Goal: Check status: Check status

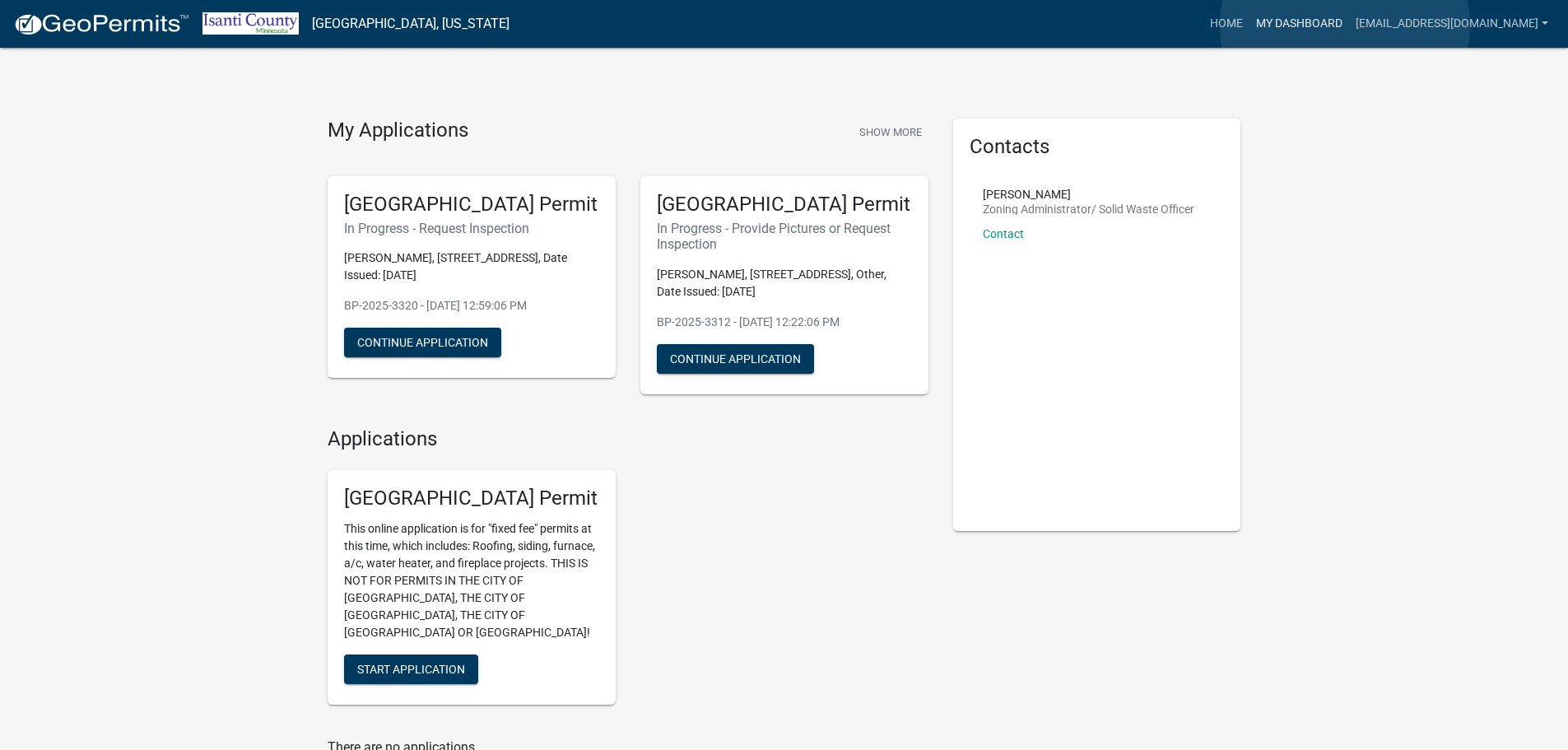
click at [1345, 26] on link "My Dashboard" at bounding box center [1299, 24] width 100 height 31
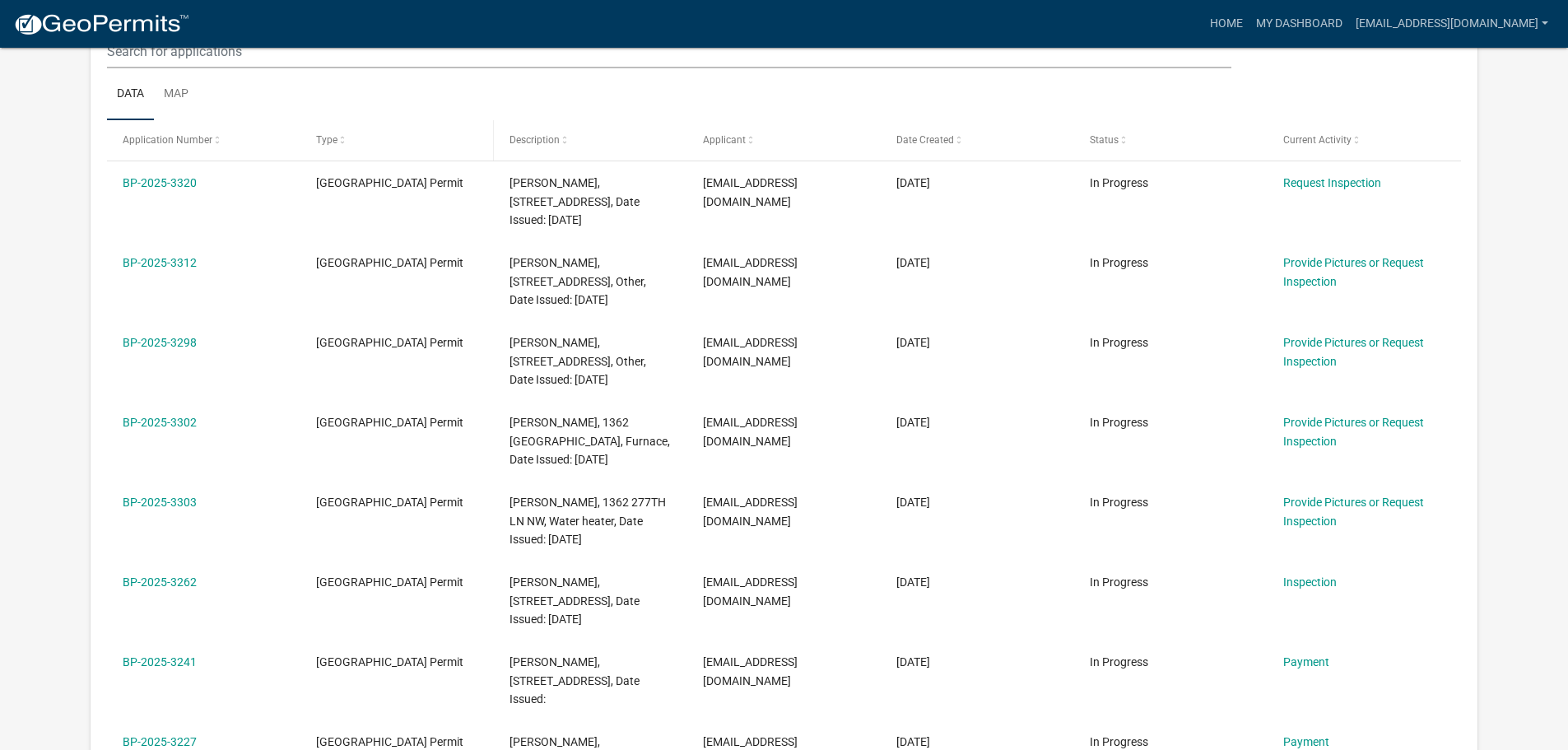
scroll to position [164, 0]
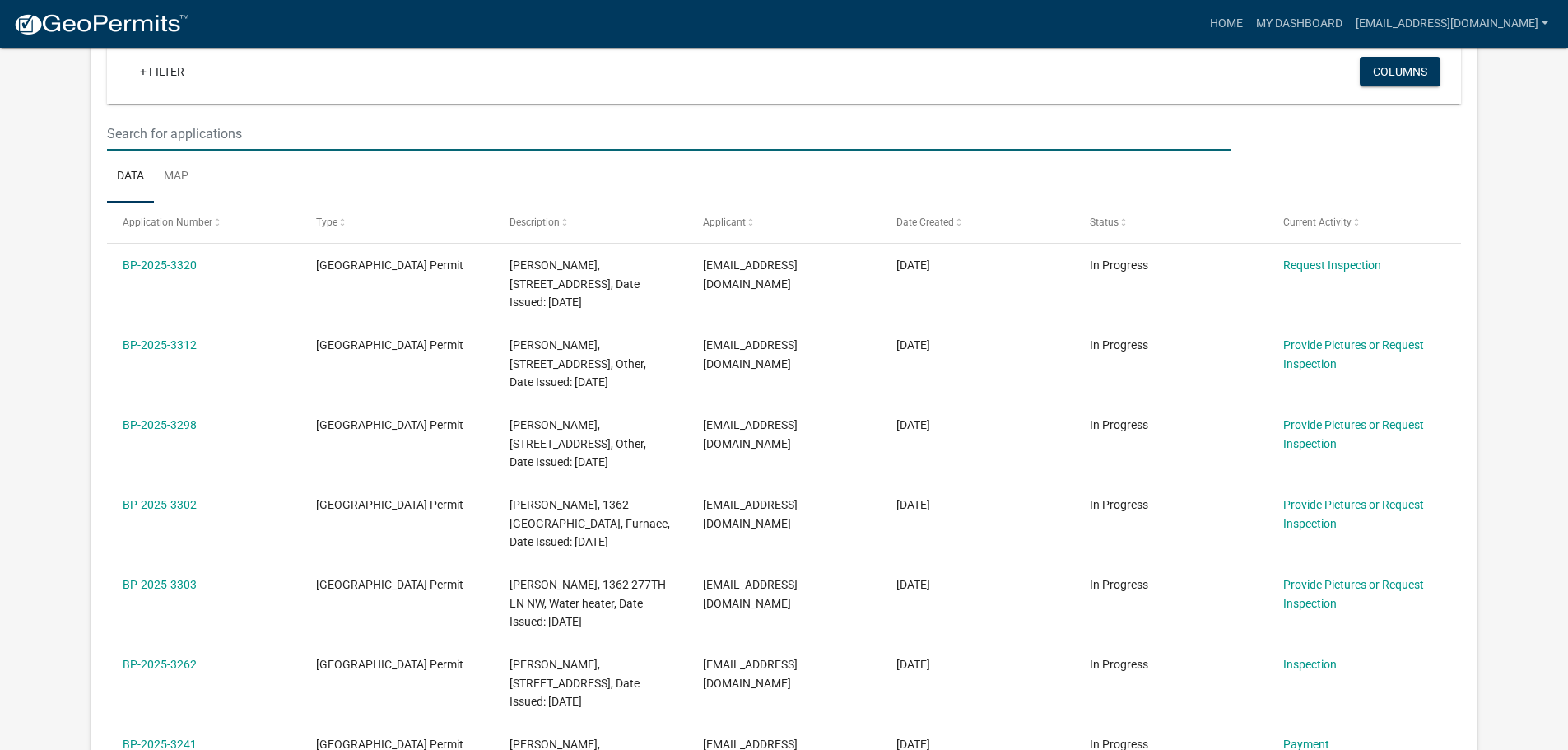
click at [282, 137] on input "text" at bounding box center [669, 134] width 1124 height 34
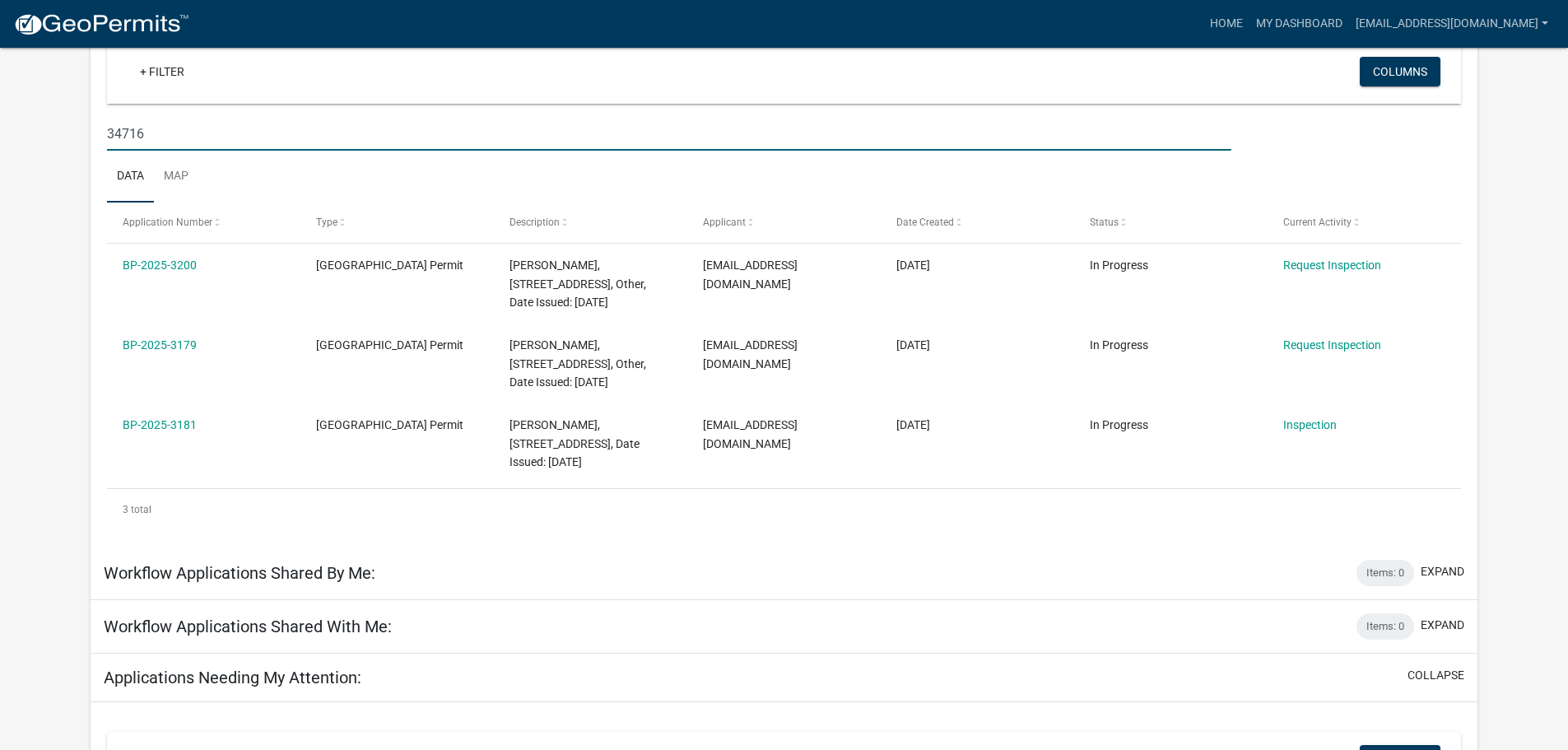
type input "34716"
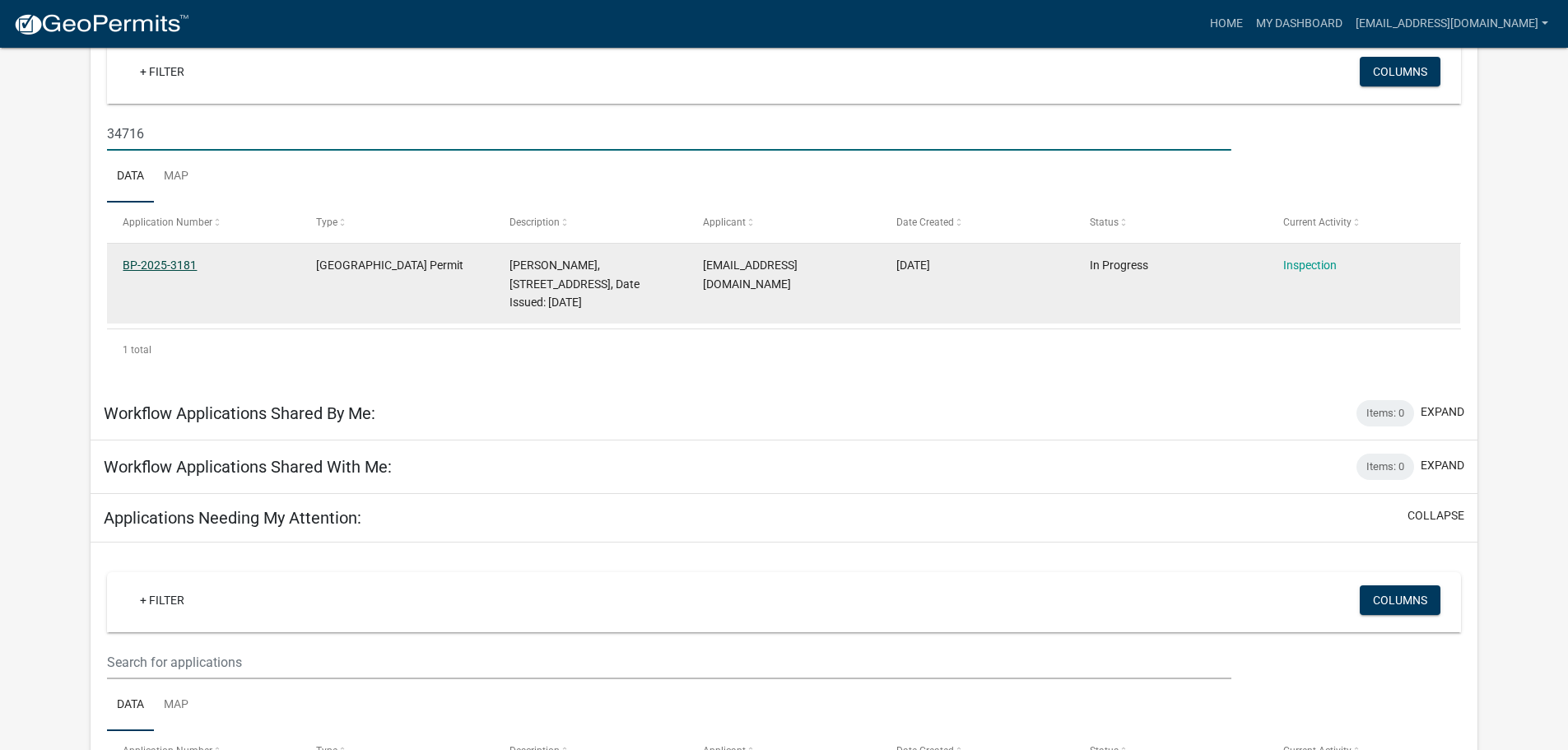
click at [156, 264] on link "BP-2025-3181" at bounding box center [159, 265] width 74 height 13
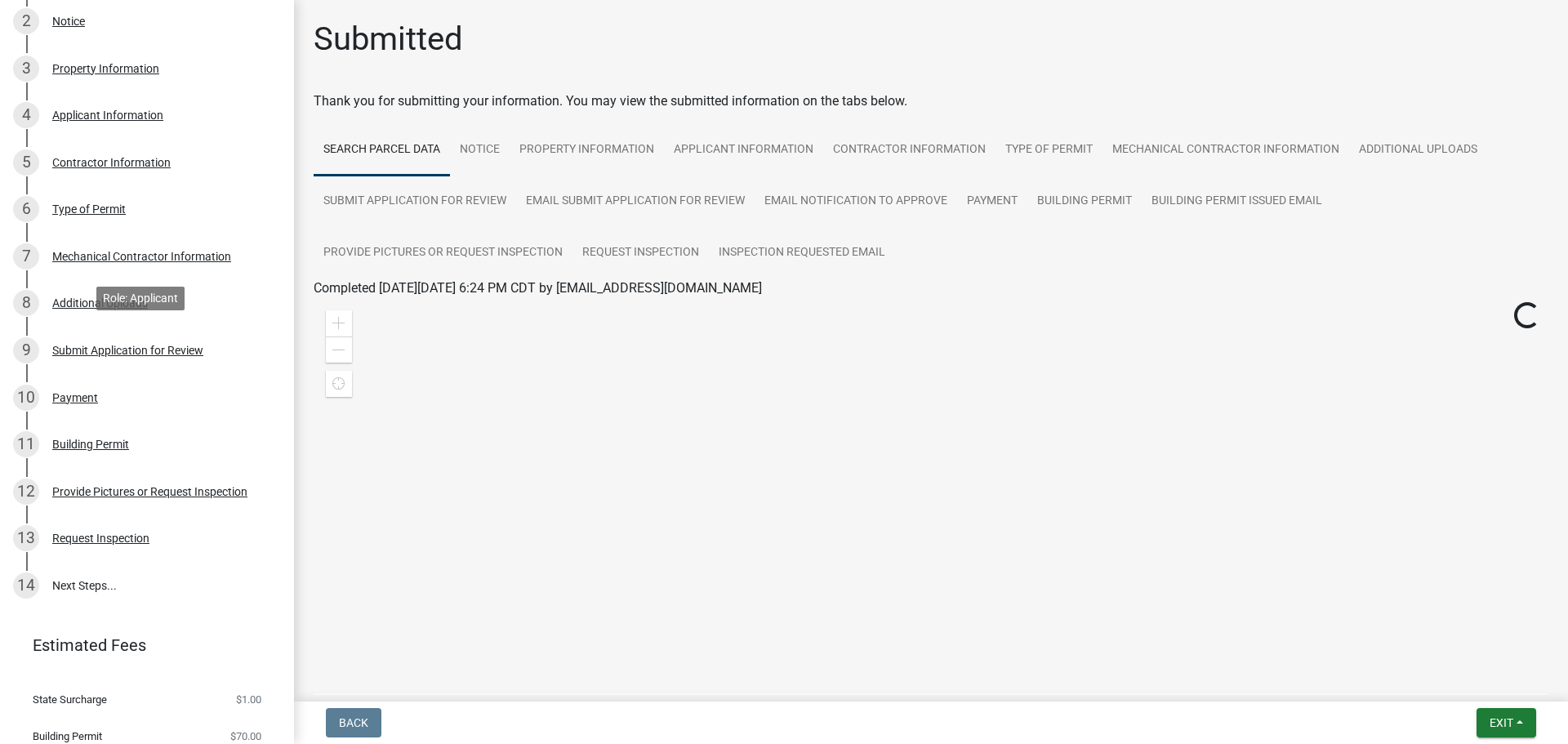
scroll to position [403, 0]
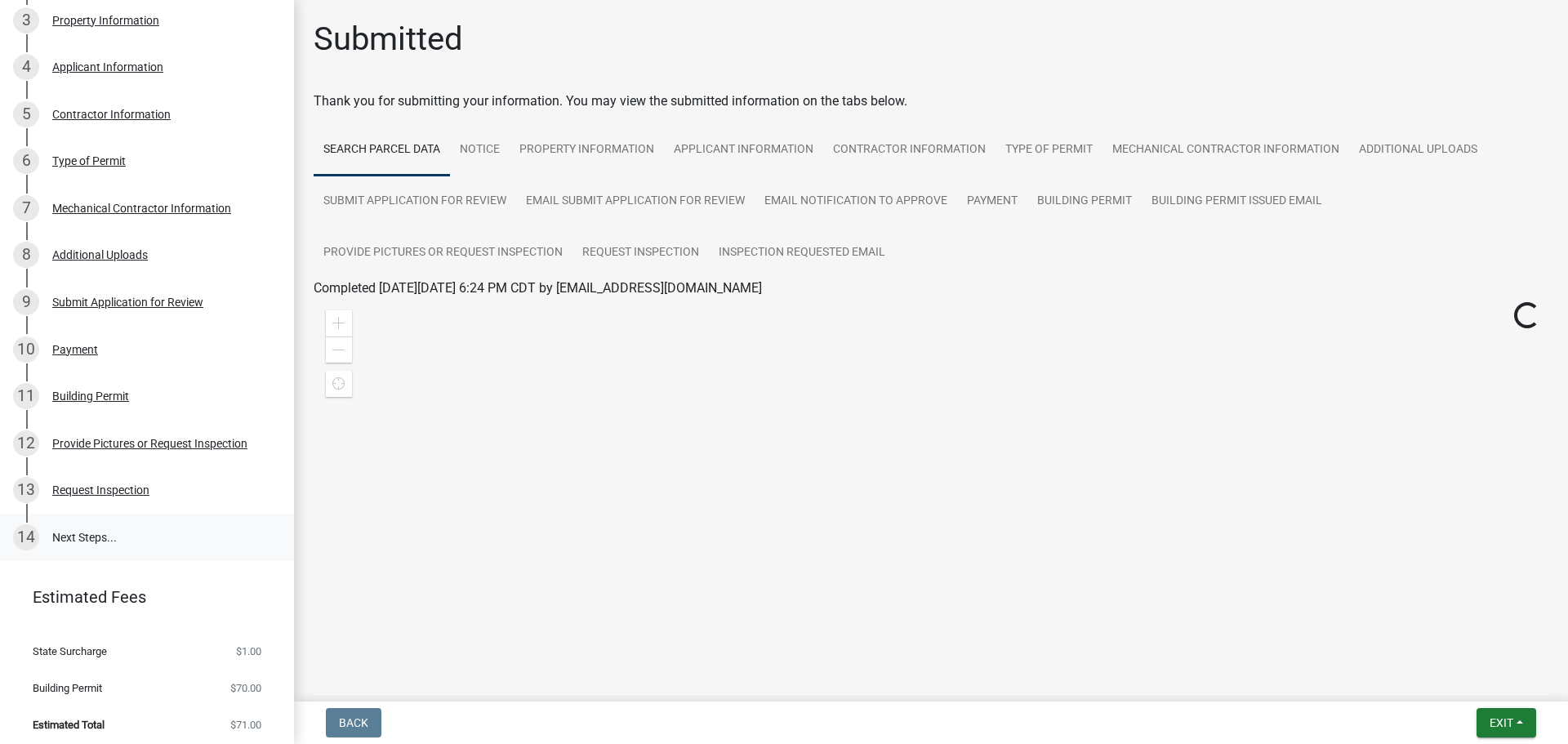
click at [63, 540] on link "14 Next Steps..." at bounding box center [147, 538] width 294 height 47
click at [94, 484] on div "Request Inspection" at bounding box center [101, 490] width 97 height 11
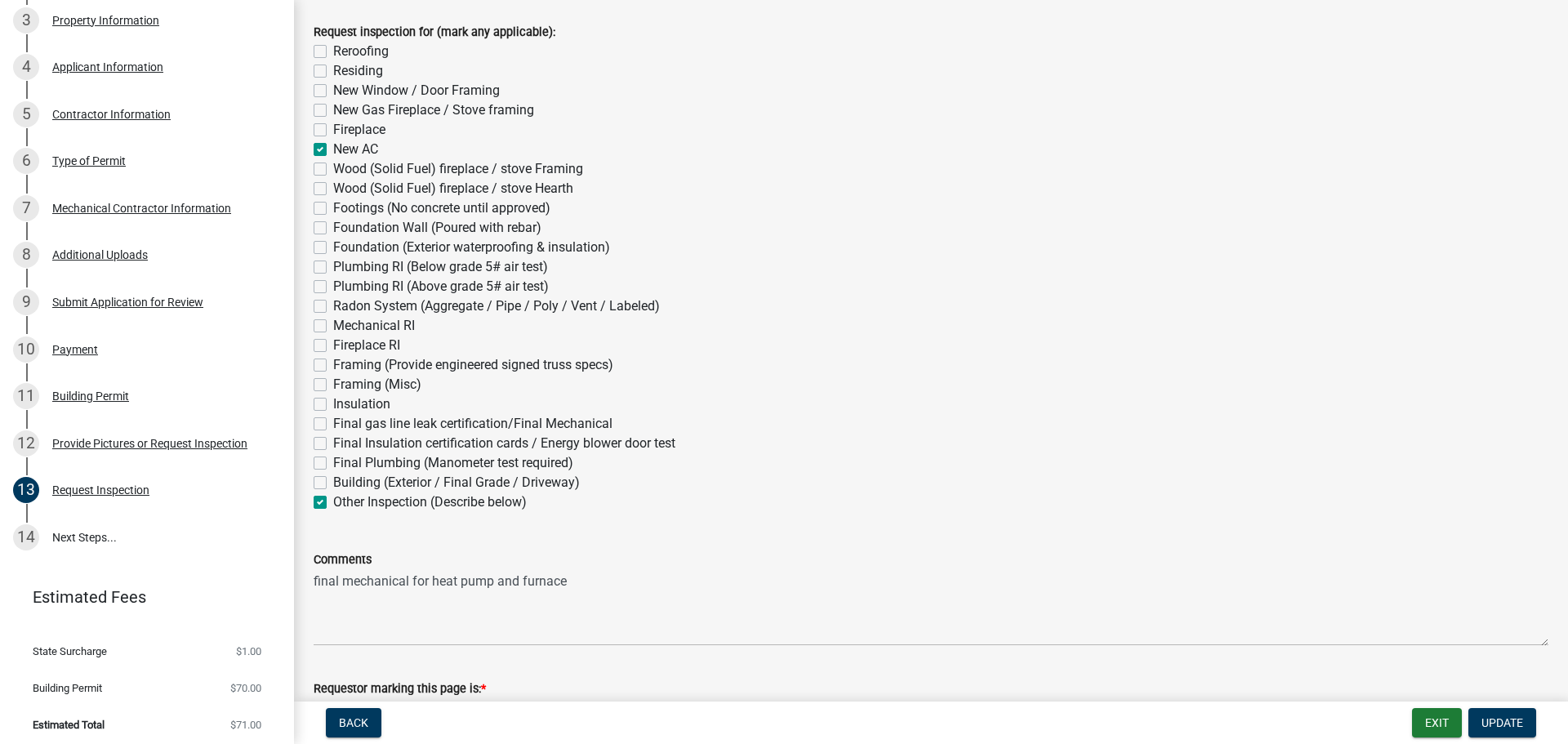
scroll to position [236, 0]
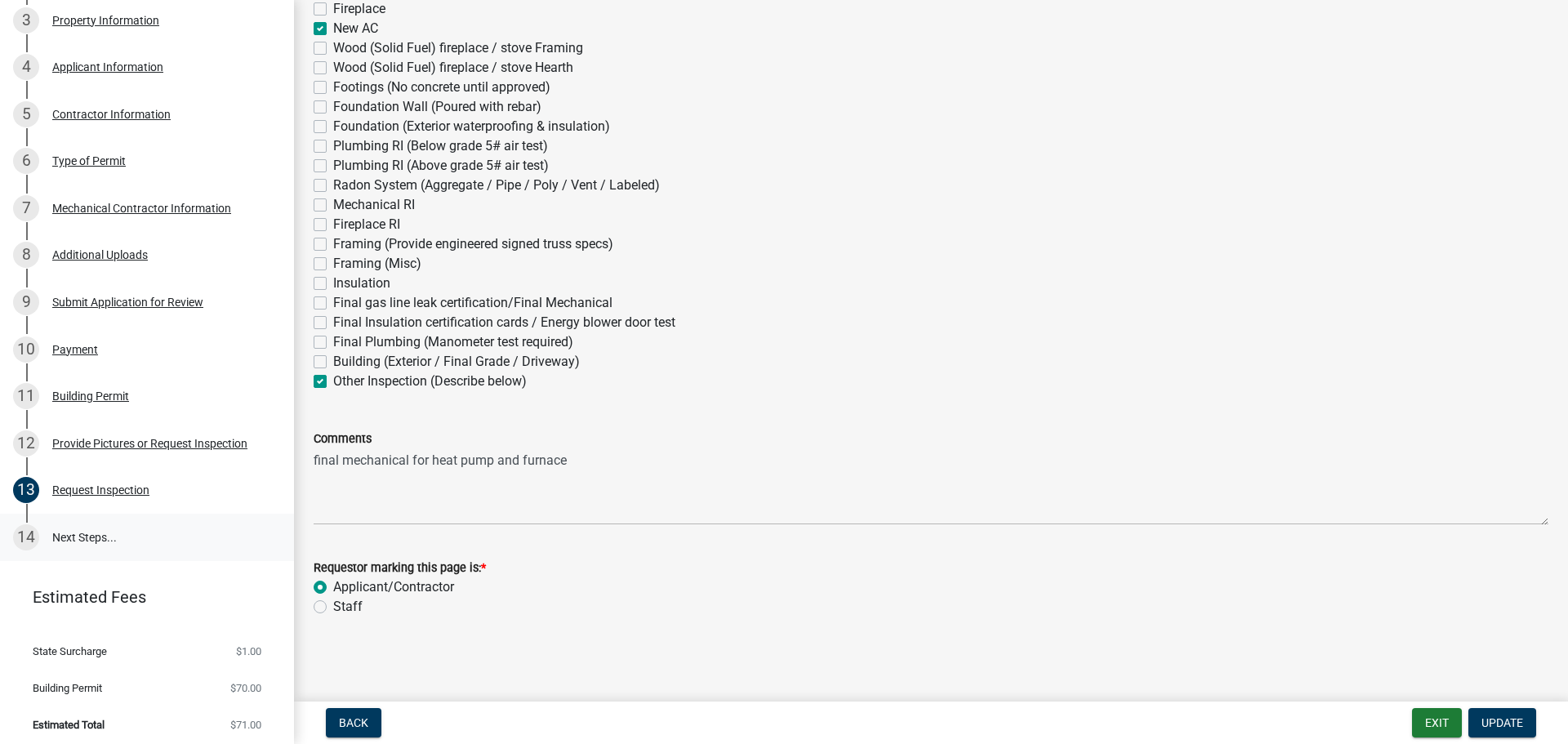
click at [97, 514] on link "14 Next Steps..." at bounding box center [147, 538] width 294 height 47
click at [113, 528] on link "14 Next Steps..." at bounding box center [147, 538] width 294 height 47
click at [176, 430] on div "12 Provide Pictures or Request Inspection" at bounding box center [140, 444] width 255 height 26
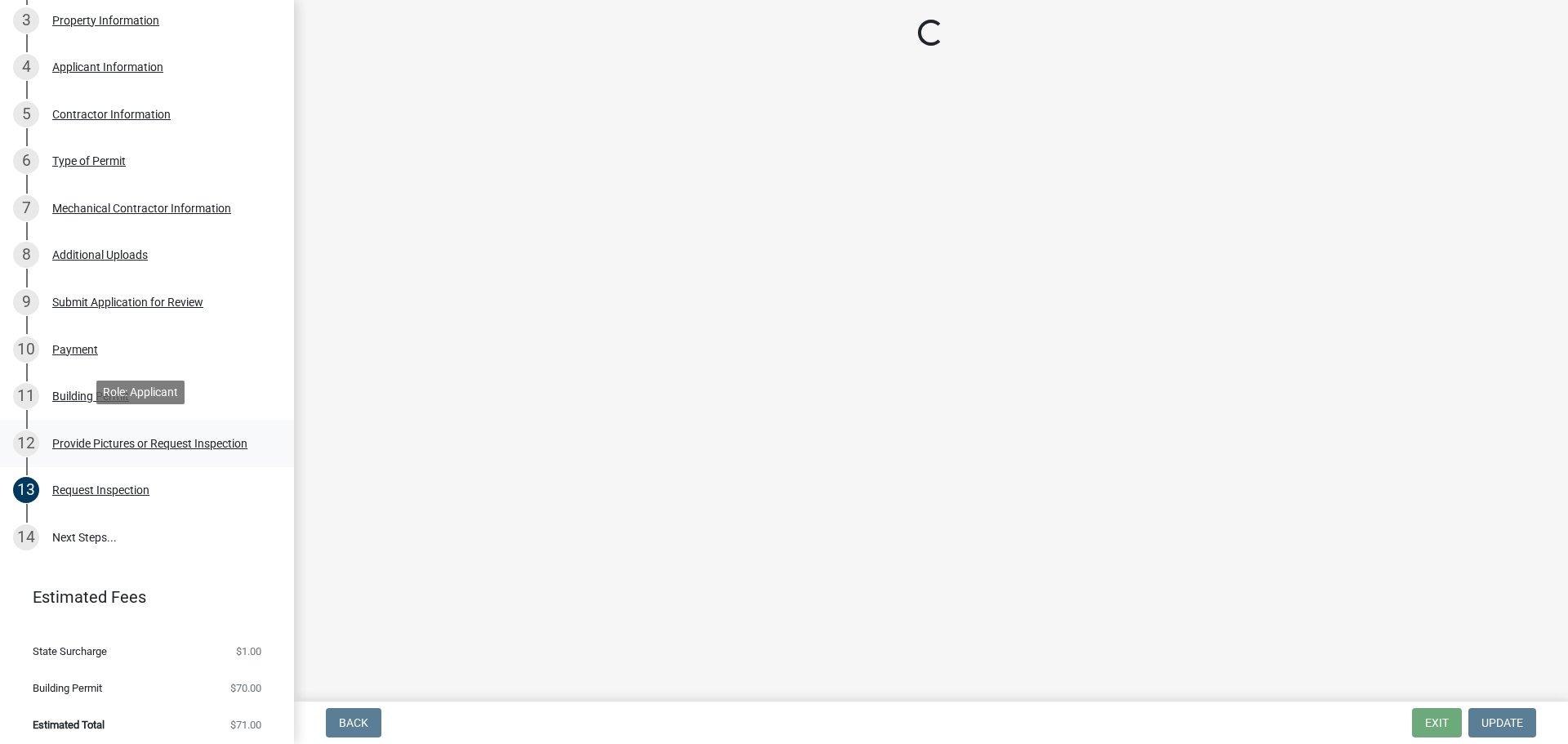
scroll to position [0, 0]
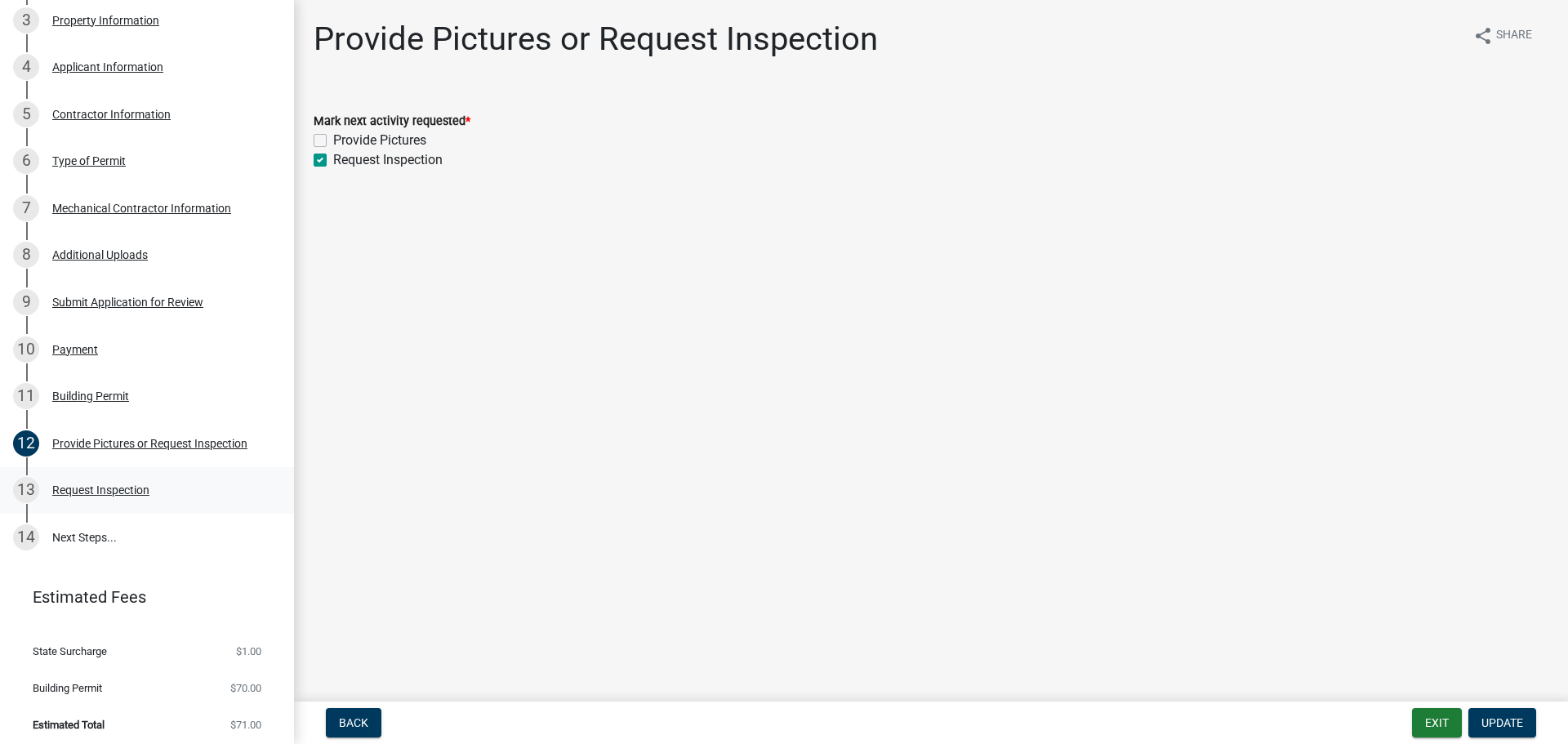
click at [151, 470] on link "13 Request Inspection" at bounding box center [147, 491] width 294 height 47
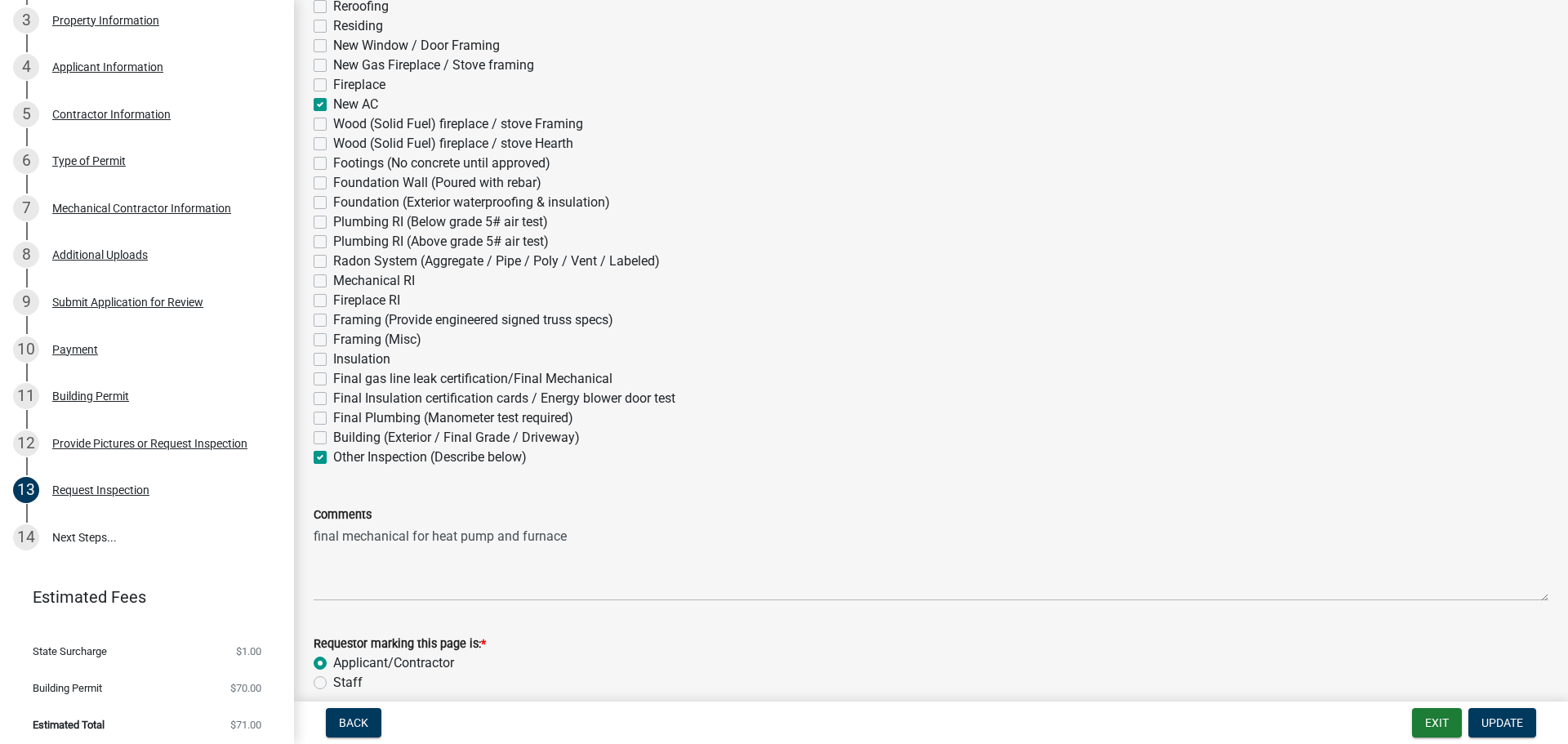
scroll to position [236, 0]
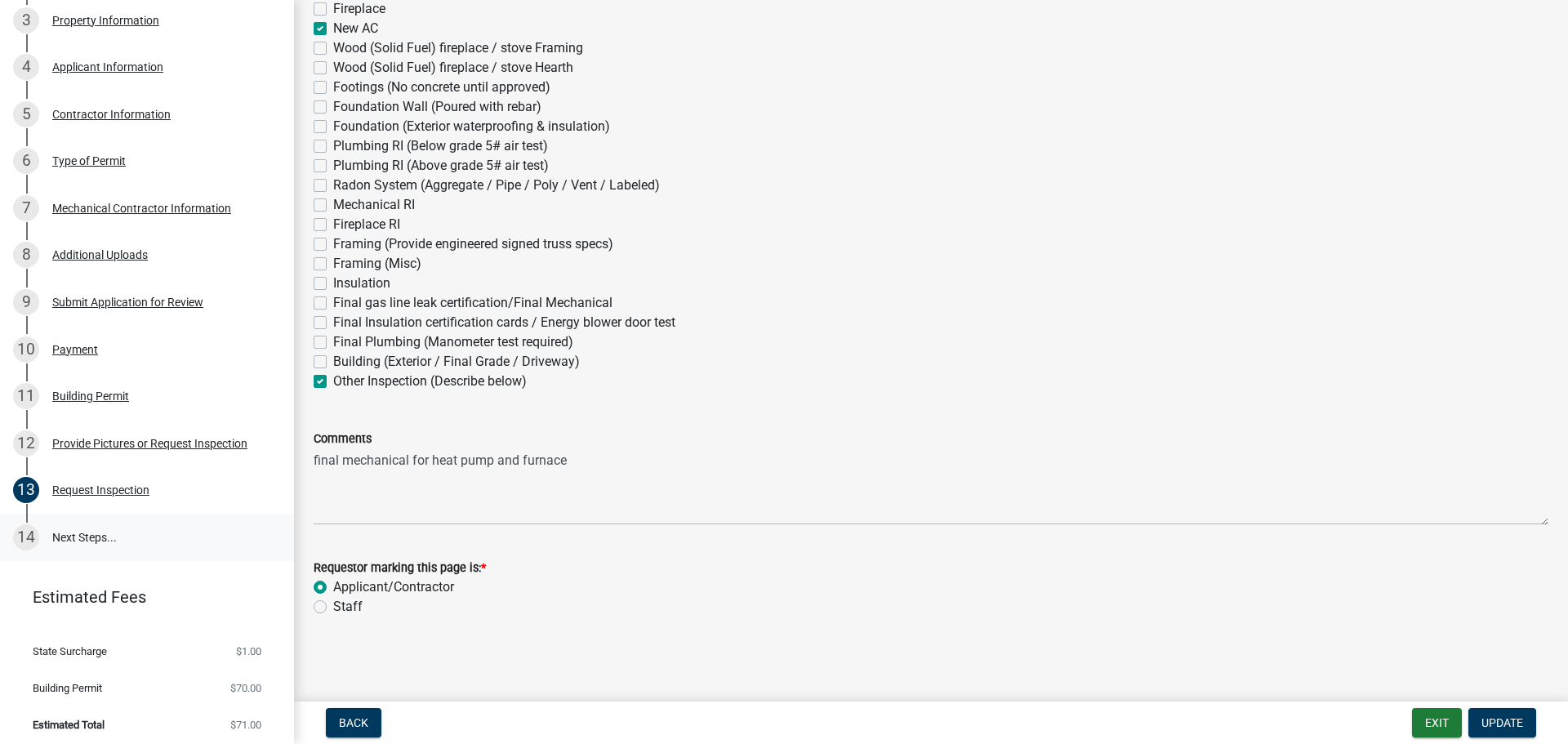
click at [118, 522] on link "14 Next Steps..." at bounding box center [147, 538] width 294 height 47
click at [82, 532] on link "14 Next Steps..." at bounding box center [147, 538] width 294 height 47
click at [64, 540] on link "14 Next Steps..." at bounding box center [147, 538] width 294 height 47
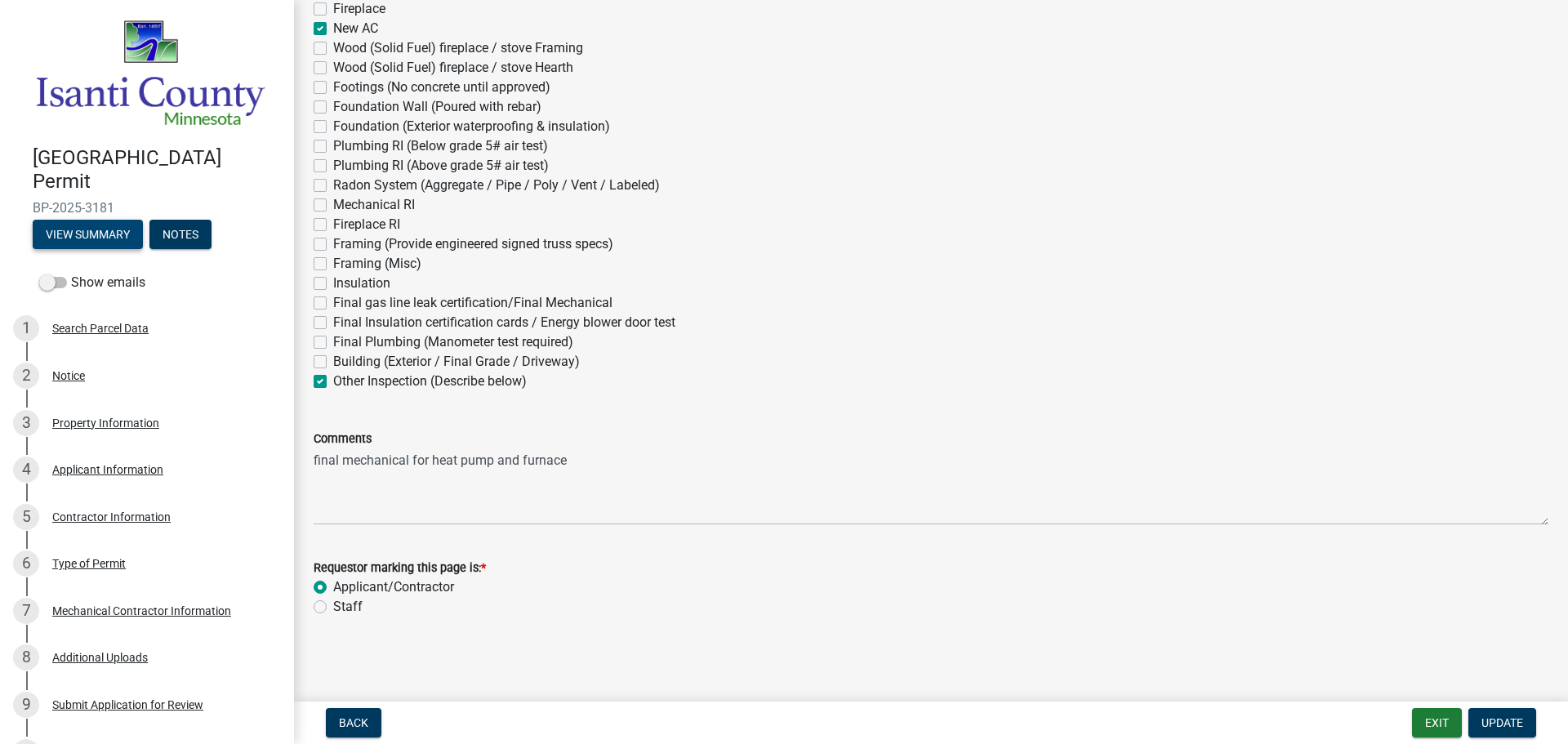
click at [95, 239] on button "View Summary" at bounding box center [88, 234] width 110 height 29
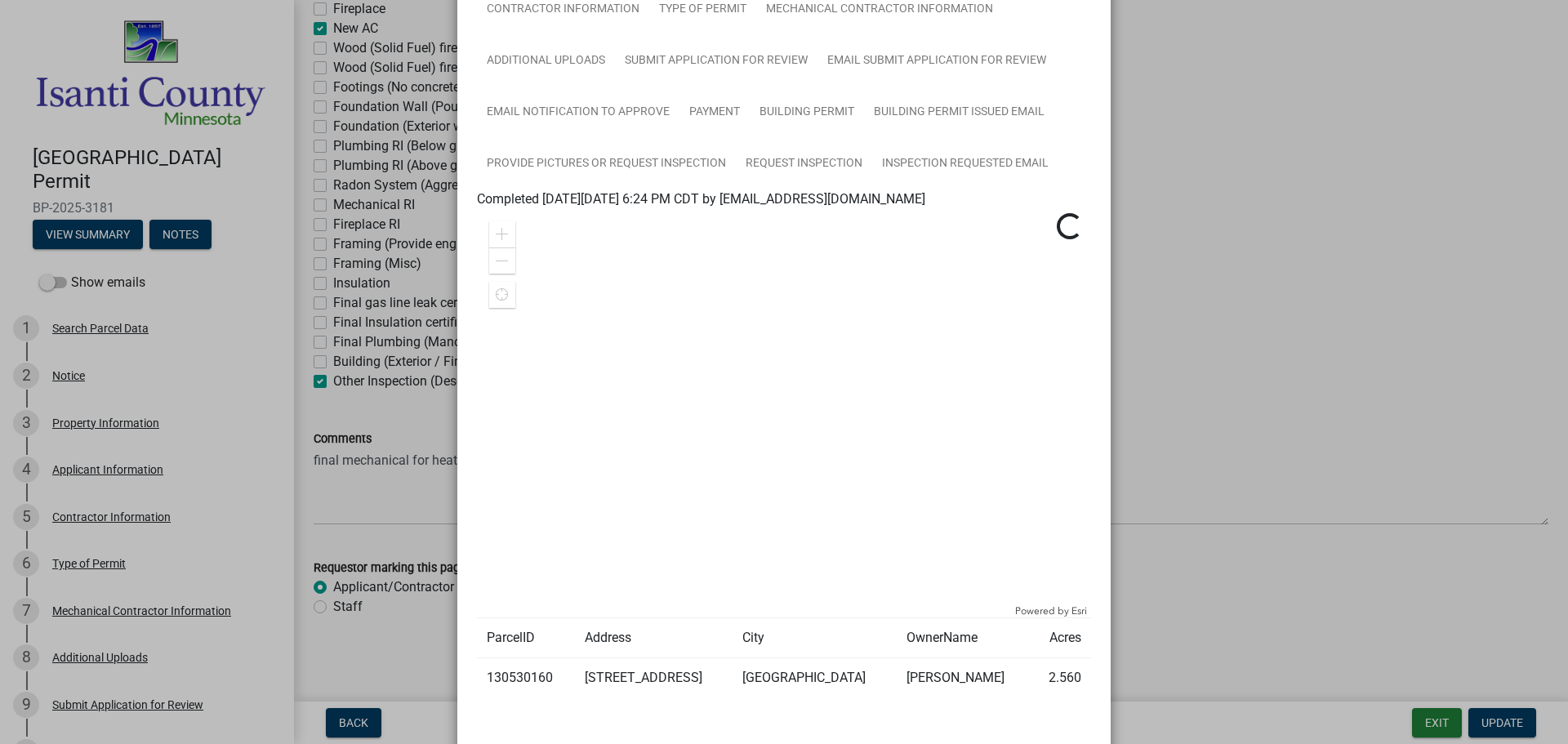
scroll to position [102, 0]
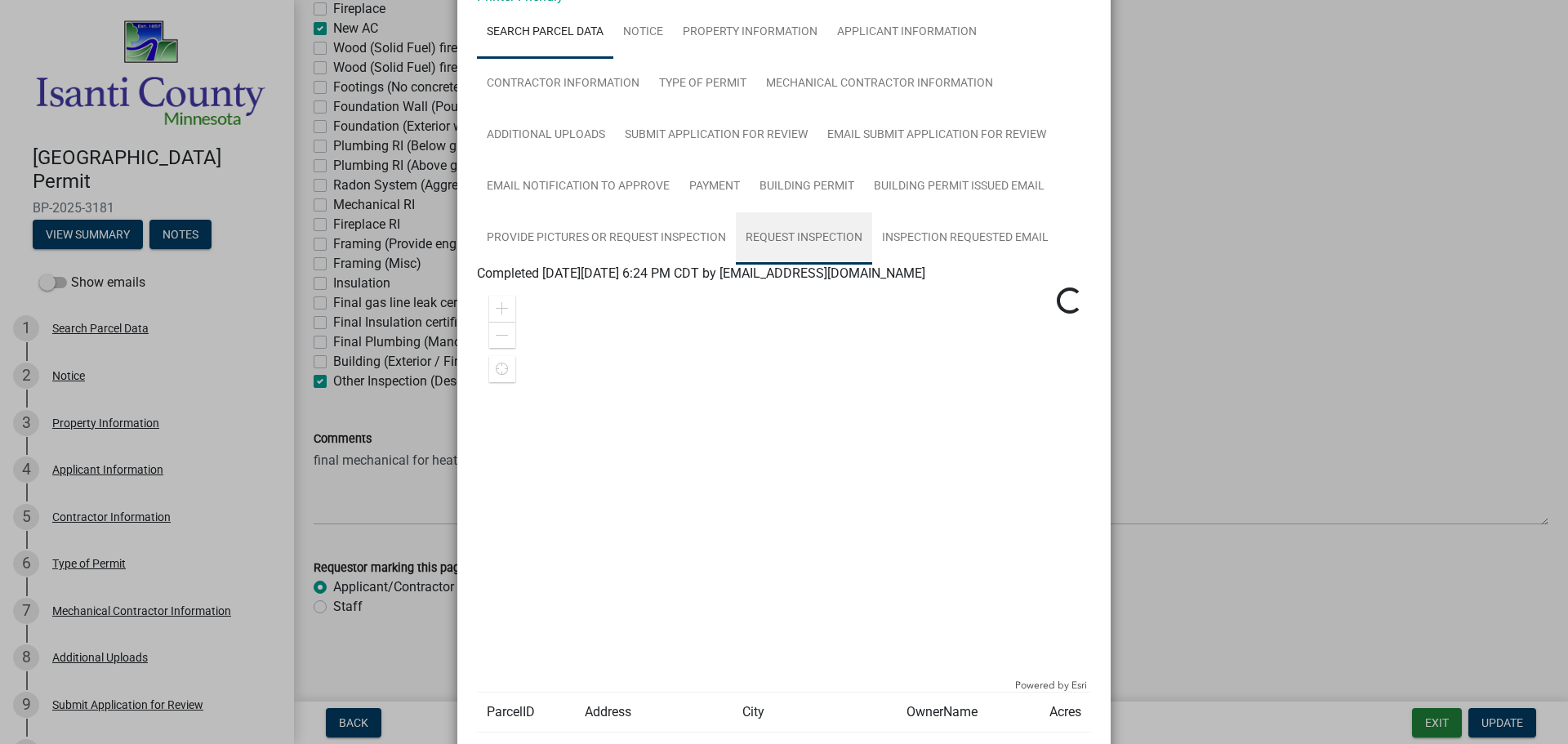
click at [778, 254] on link "Request Inspection" at bounding box center [804, 239] width 136 height 53
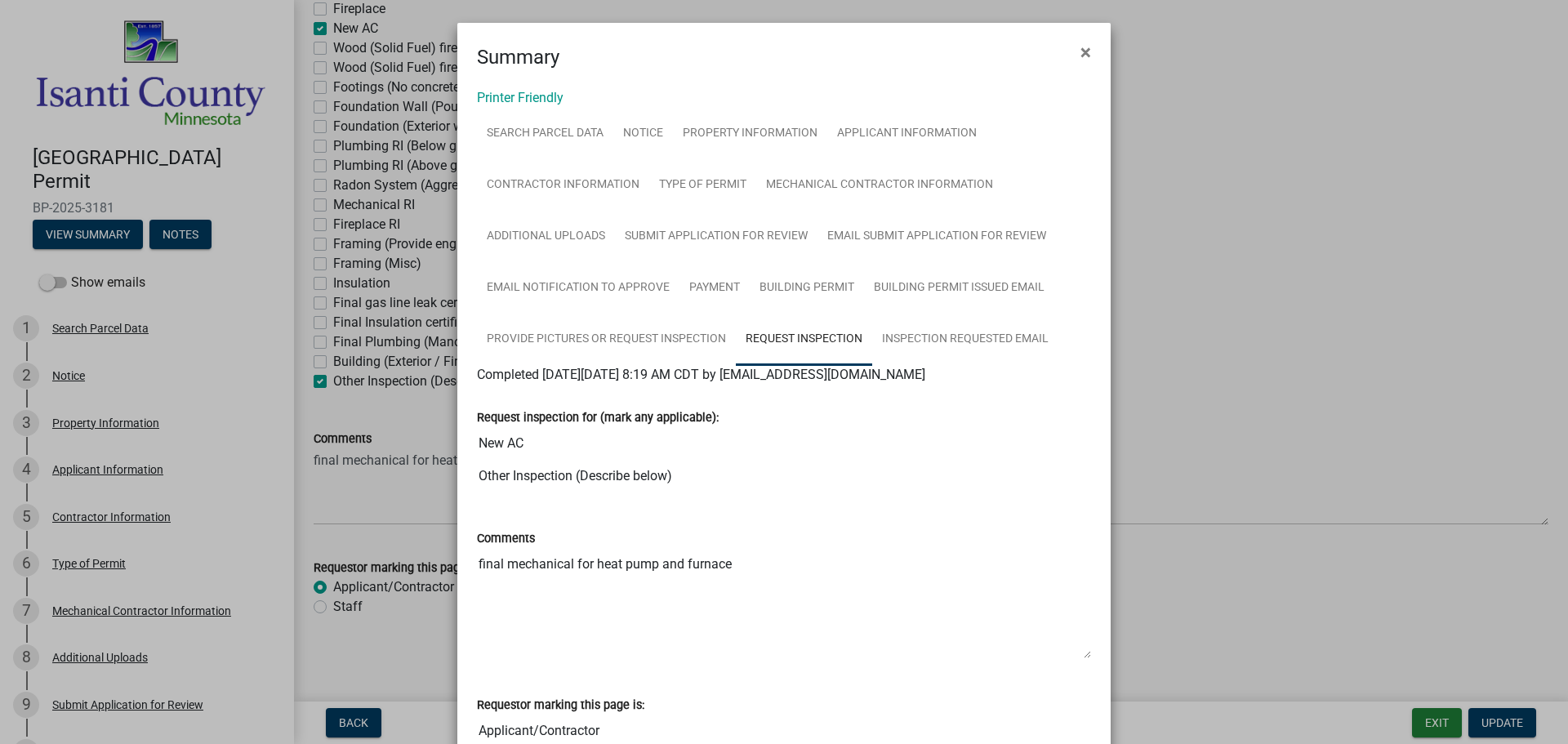
scroll to position [138, 0]
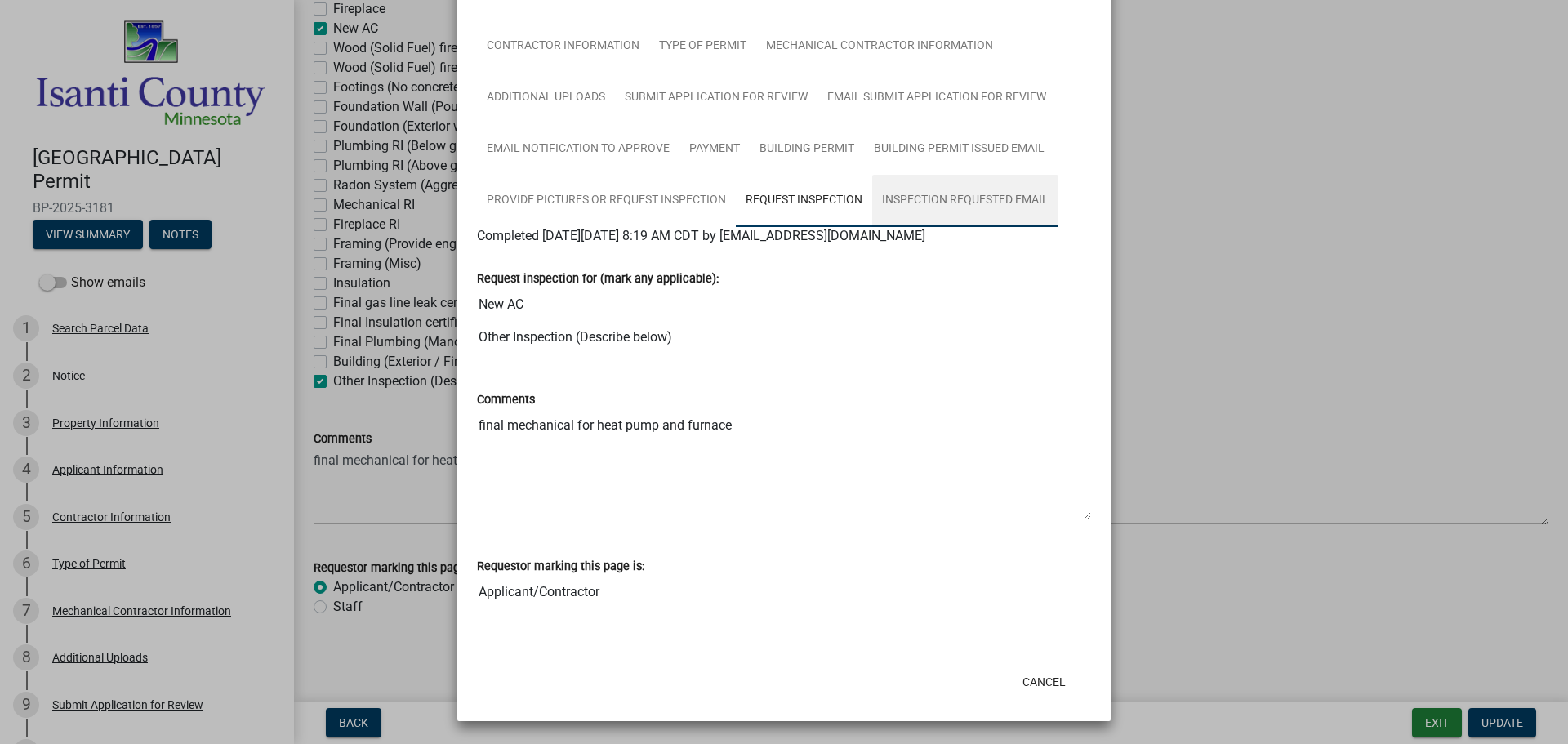
click at [969, 202] on link "Inspection Requested Email" at bounding box center [965, 202] width 186 height 53
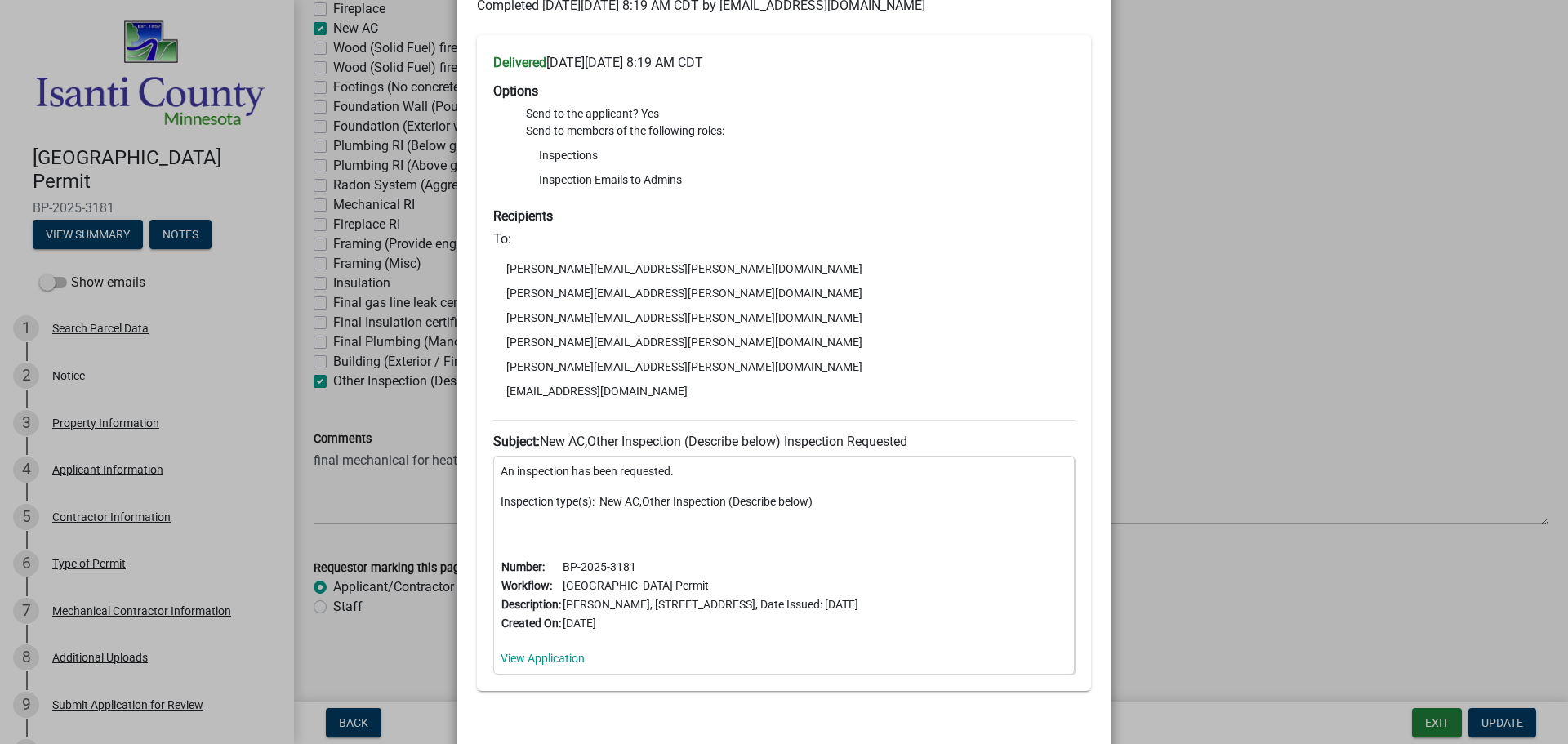
scroll to position [459, 0]
